Goal: Information Seeking & Learning: Check status

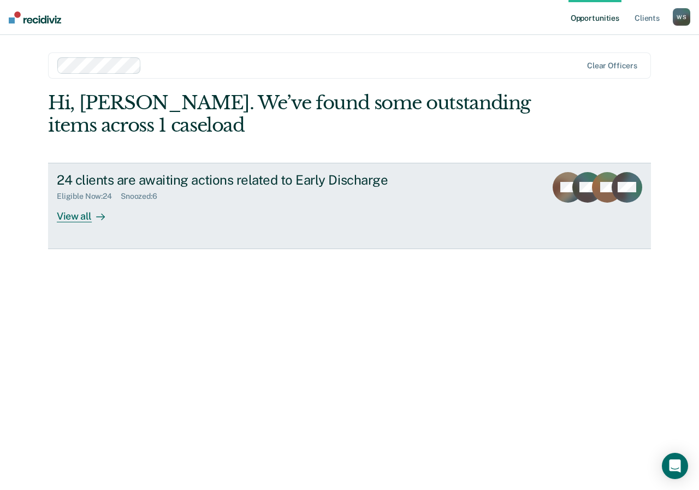
click at [63, 220] on div "View all" at bounding box center [87, 211] width 61 height 21
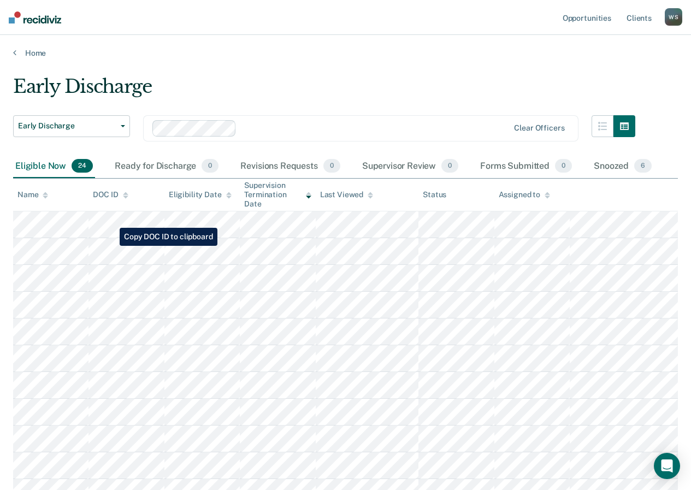
scroll to position [55, 0]
